Goal: Task Accomplishment & Management: Manage account settings

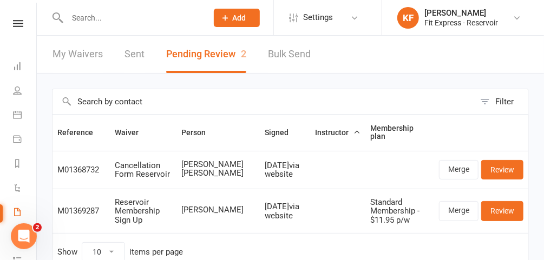
click at [515, 16] on icon at bounding box center [517, 18] width 9 height 9
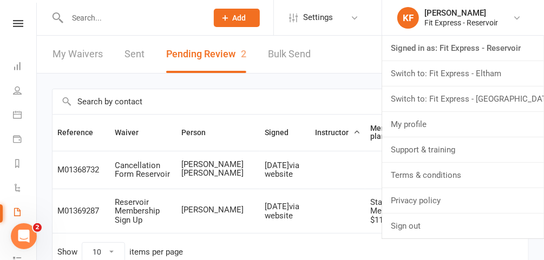
click at [486, 104] on link "Switch to: Fit Express - [GEOGRAPHIC_DATA]" at bounding box center [463, 99] width 162 height 25
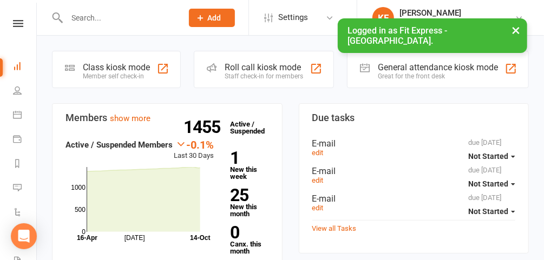
click at [515, 31] on button "×" at bounding box center [515, 29] width 19 height 23
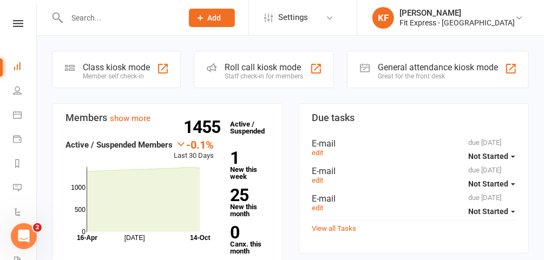
click at [16, 25] on icon at bounding box center [18, 23] width 10 height 7
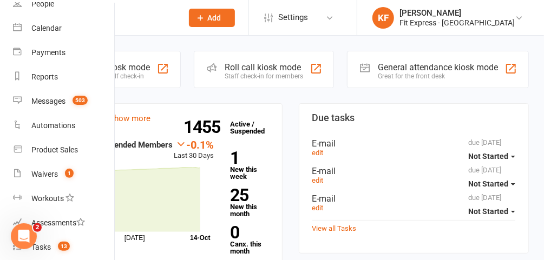
scroll to position [78, 0]
click at [59, 174] on link "Waivers 1" at bounding box center [64, 174] width 102 height 24
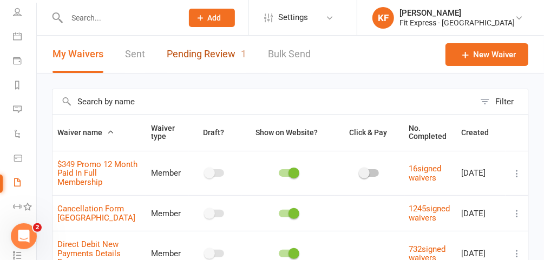
click at [208, 61] on link "Pending Review 1" at bounding box center [207, 54] width 80 height 37
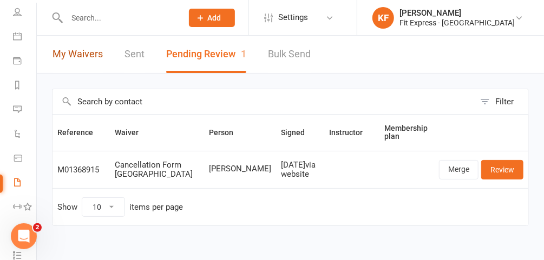
click at [70, 47] on link "My Waivers" at bounding box center [77, 54] width 50 height 37
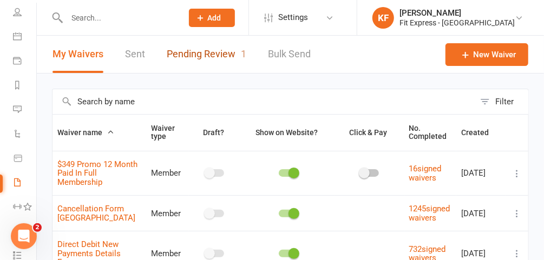
click at [209, 56] on link "Pending Review 1" at bounding box center [207, 54] width 80 height 37
